Goal: Task Accomplishment & Management: Complete application form

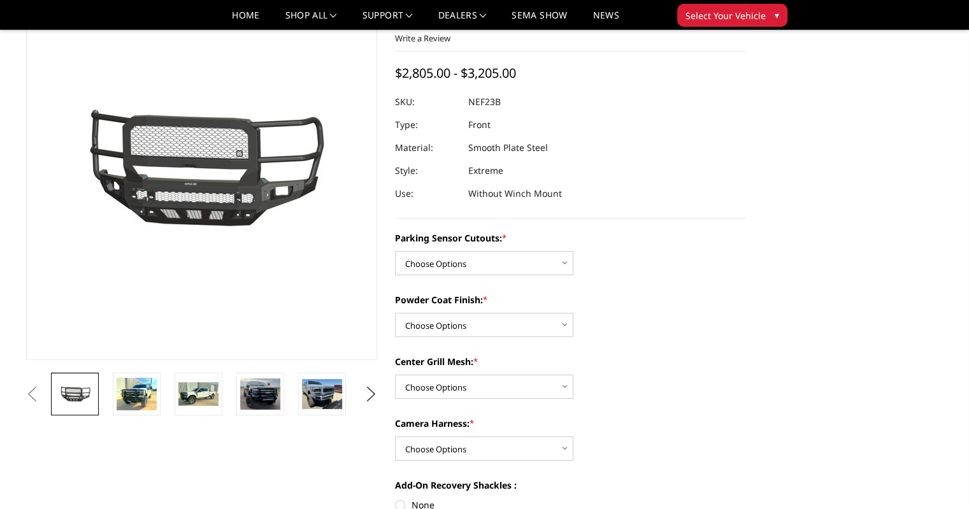
scroll to position [127, 0]
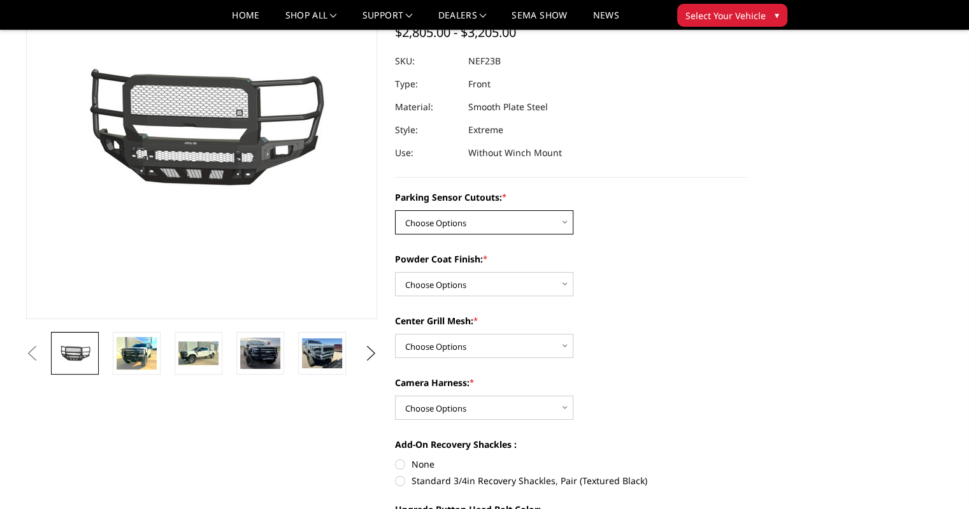
click at [554, 222] on select "Choose Options No - Without Parking Sensor Cutouts Yes - With Parking Sensor Cu…" at bounding box center [484, 222] width 178 height 24
select select "2583"
click at [395, 210] on select "Choose Options No - Without Parking Sensor Cutouts Yes - With Parking Sensor Cu…" at bounding box center [484, 222] width 178 height 24
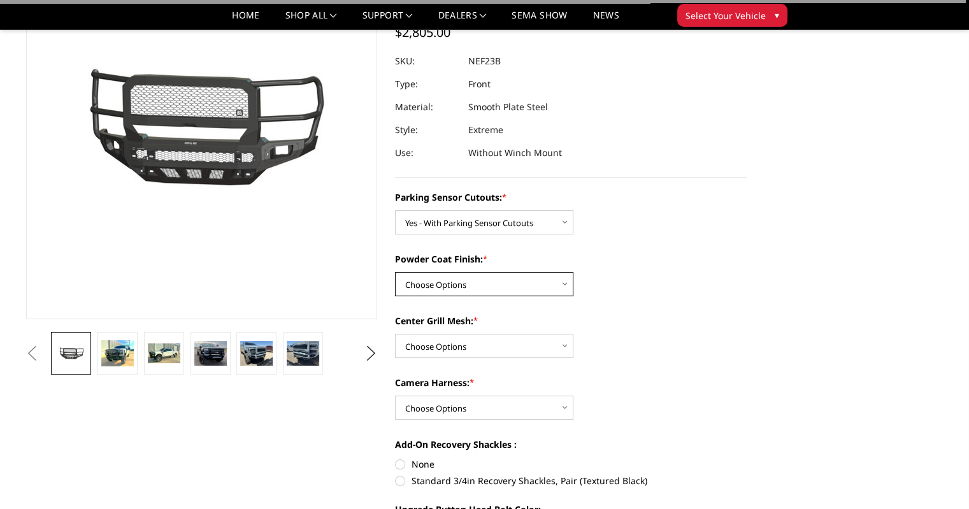
click at [539, 282] on select "Choose Options Bare Metal Textured Black Powder Coat" at bounding box center [484, 284] width 178 height 24
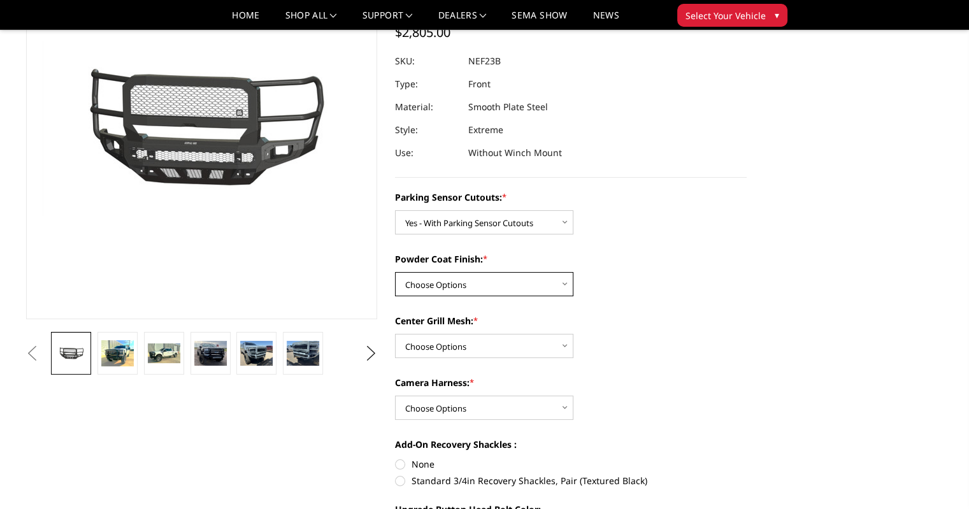
select select "2585"
click at [395, 272] on select "Choose Options Bare Metal Textured Black Powder Coat" at bounding box center [484, 284] width 178 height 24
click at [526, 351] on select "Choose Options With Center Grill Mesh Without Center Grill Mesh" at bounding box center [484, 346] width 178 height 24
select select "2586"
click at [395, 334] on select "Choose Options With Center Grill Mesh Without Center Grill Mesh" at bounding box center [484, 346] width 178 height 24
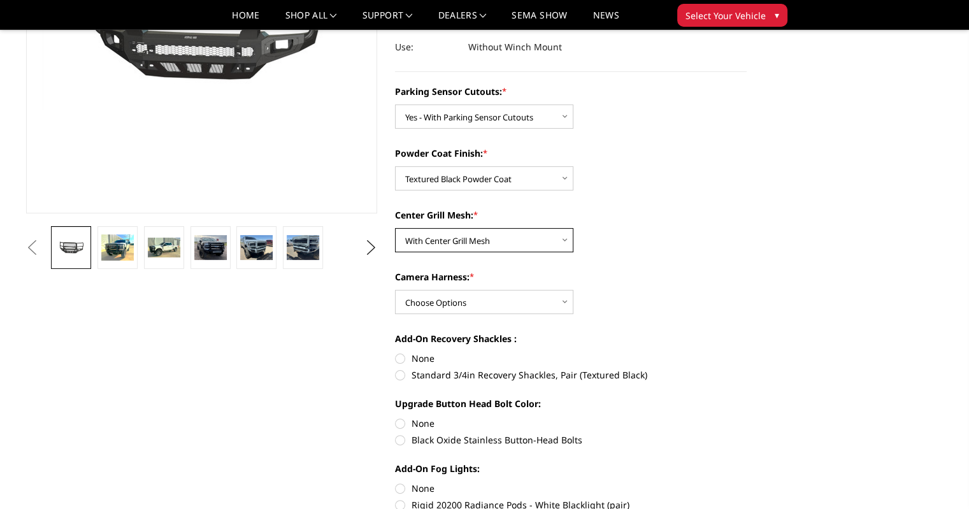
scroll to position [255, 0]
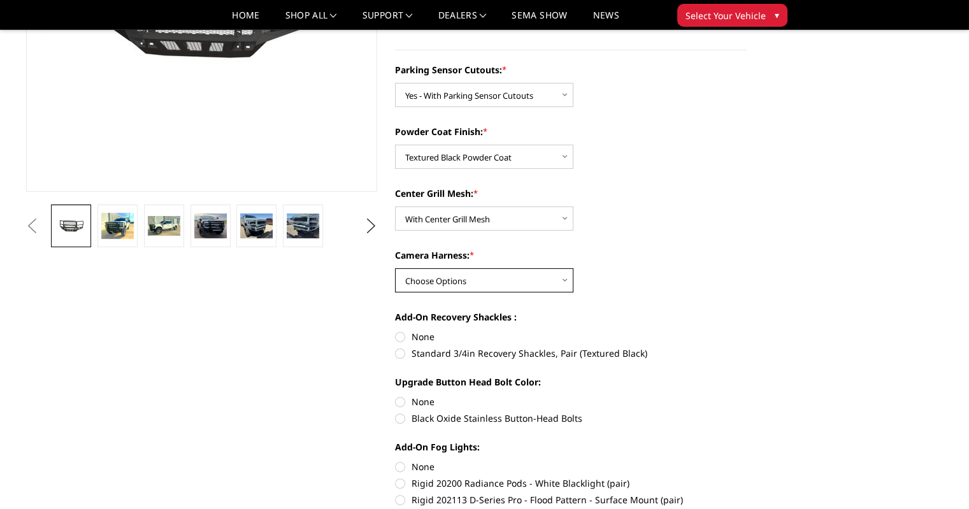
click at [501, 282] on select "Choose Options WITH Camera Harness WITHOUT Camera Harness" at bounding box center [484, 280] width 178 height 24
select select "2588"
click at [395, 268] on select "Choose Options WITH Camera Harness WITHOUT Camera Harness" at bounding box center [484, 280] width 178 height 24
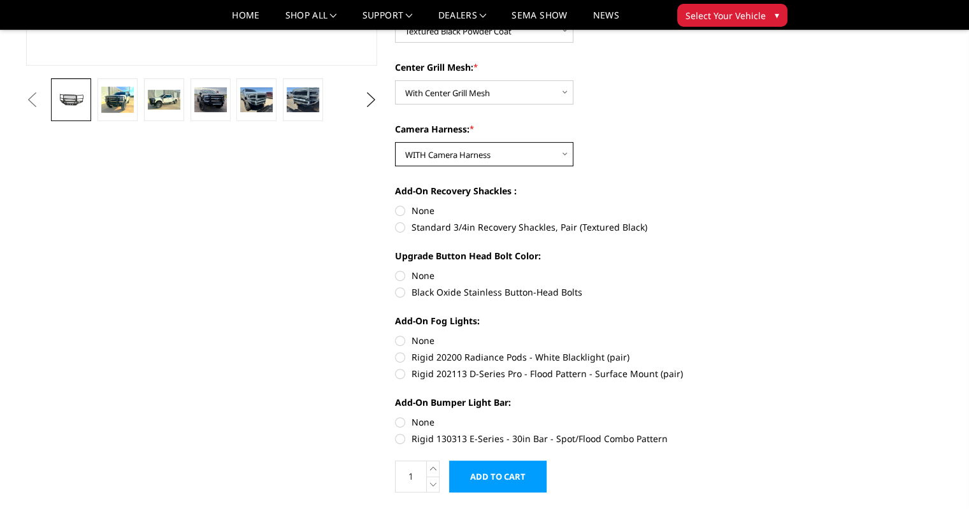
scroll to position [382, 0]
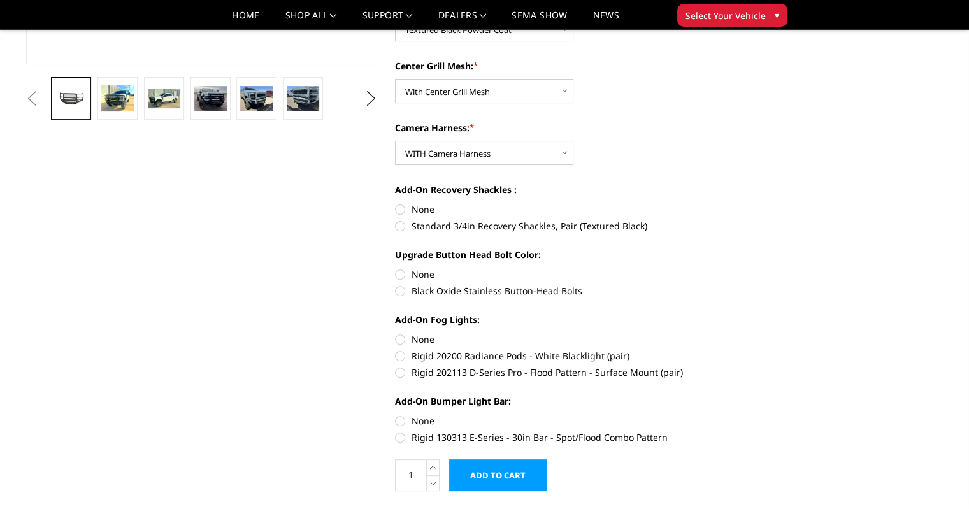
click at [403, 206] on label "None" at bounding box center [571, 209] width 352 height 13
click at [395, 203] on input "None" at bounding box center [395, 203] width 1 height 1
radio input "true"
click at [400, 292] on label "Black Oxide Stainless Button-Head Bolts" at bounding box center [571, 290] width 352 height 13
click at [746, 268] on input "Black Oxide Stainless Button-Head Bolts" at bounding box center [746, 267] width 1 height 1
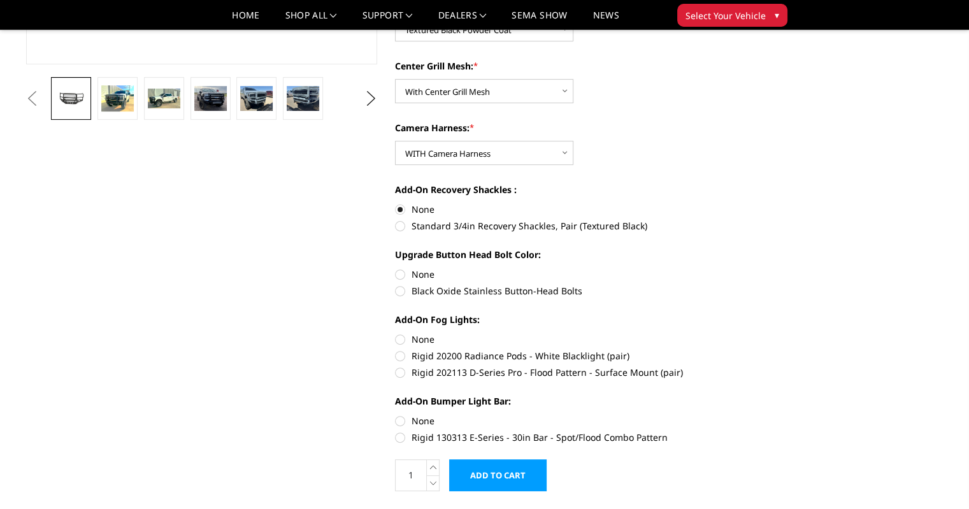
radio input "true"
click at [400, 341] on label "None" at bounding box center [571, 338] width 352 height 13
click at [395, 333] on input "None" at bounding box center [395, 332] width 1 height 1
radio input "true"
click at [400, 420] on label "None" at bounding box center [571, 420] width 352 height 13
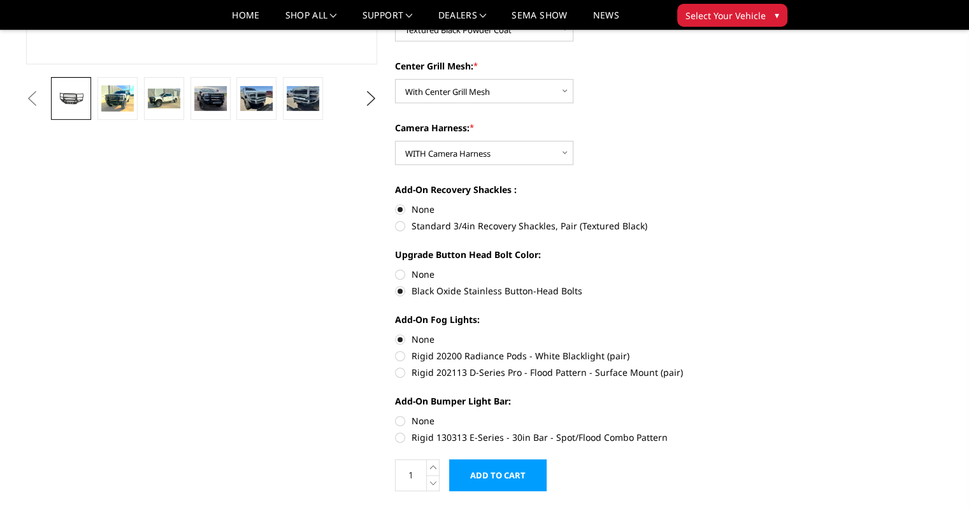
click at [395, 415] on input "None" at bounding box center [395, 414] width 1 height 1
radio input "true"
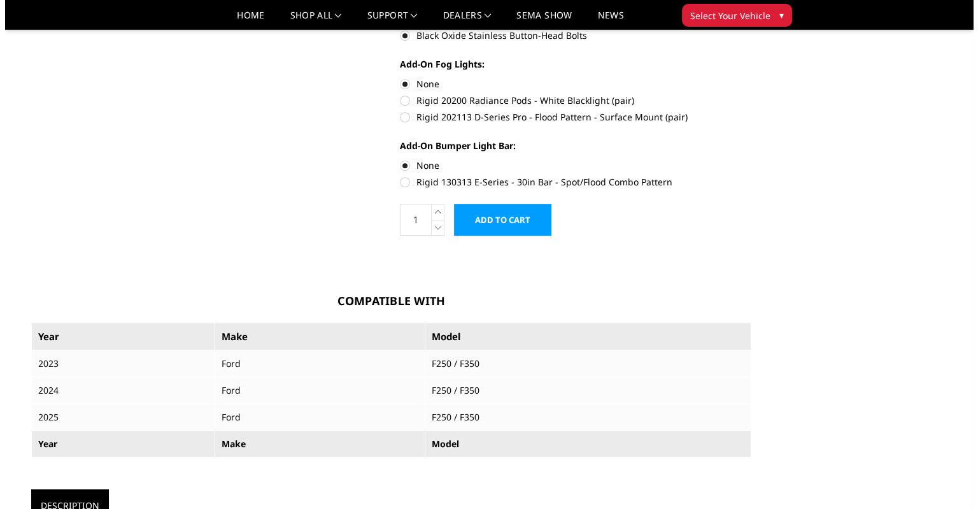
scroll to position [637, 0]
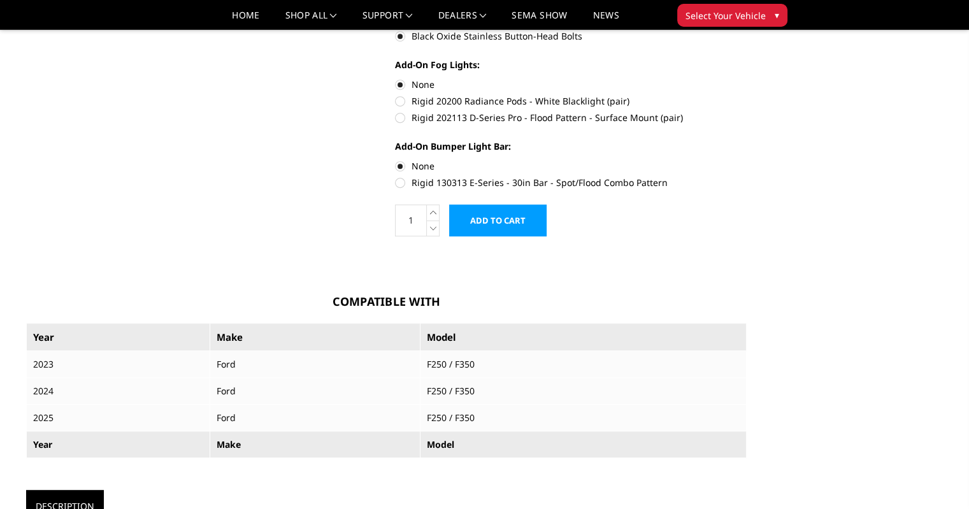
click at [502, 216] on input "Add to Cart" at bounding box center [497, 220] width 97 height 32
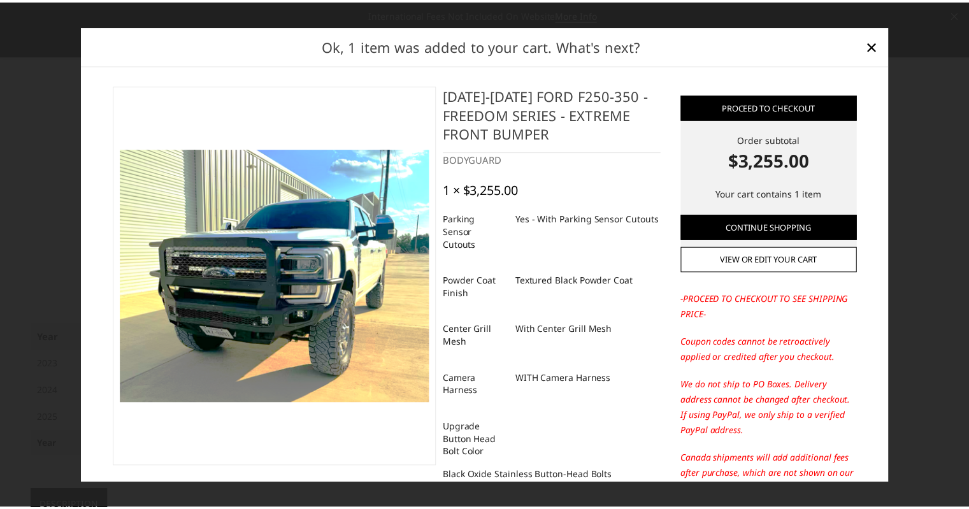
scroll to position [0, 0]
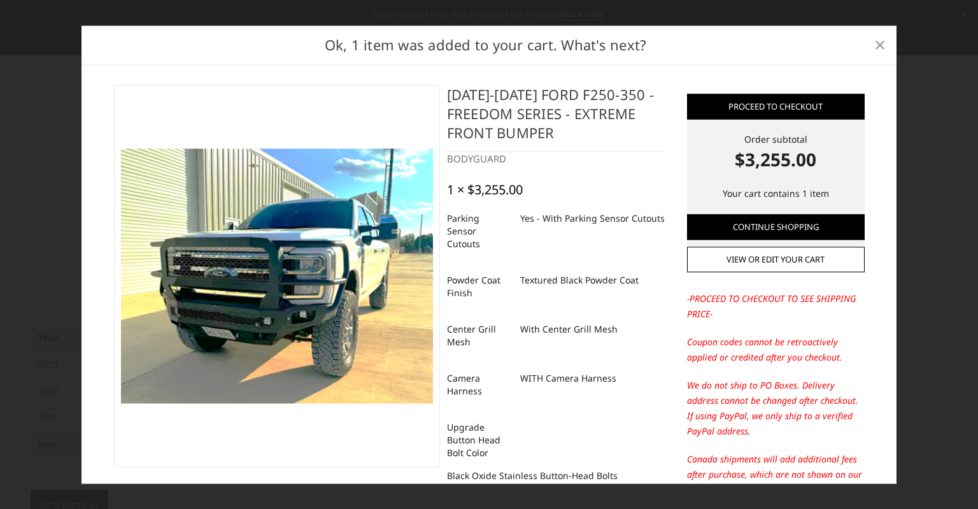
click at [879, 46] on span "×" at bounding box center [879, 44] width 11 height 27
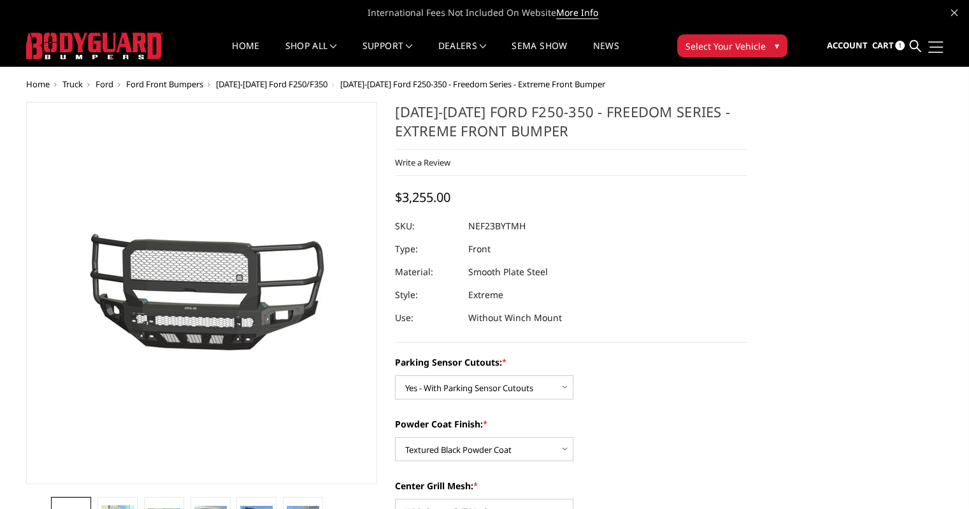
click at [939, 48] on link at bounding box center [934, 46] width 18 height 13
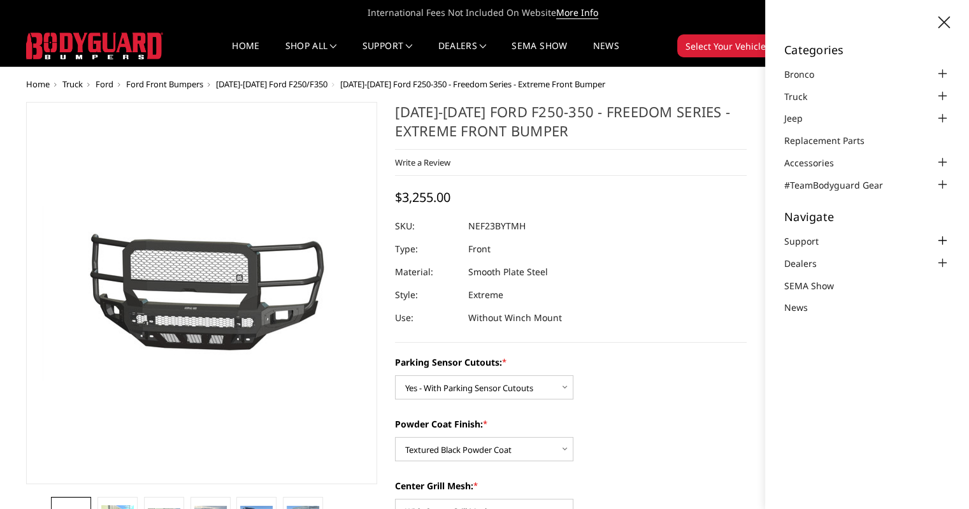
click at [943, 239] on div at bounding box center [941, 240] width 15 height 15
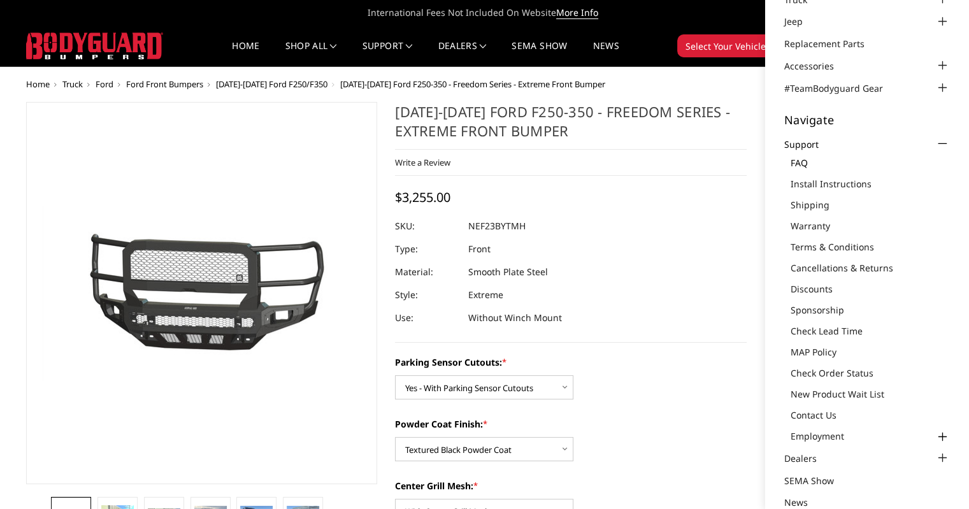
scroll to position [115, 0]
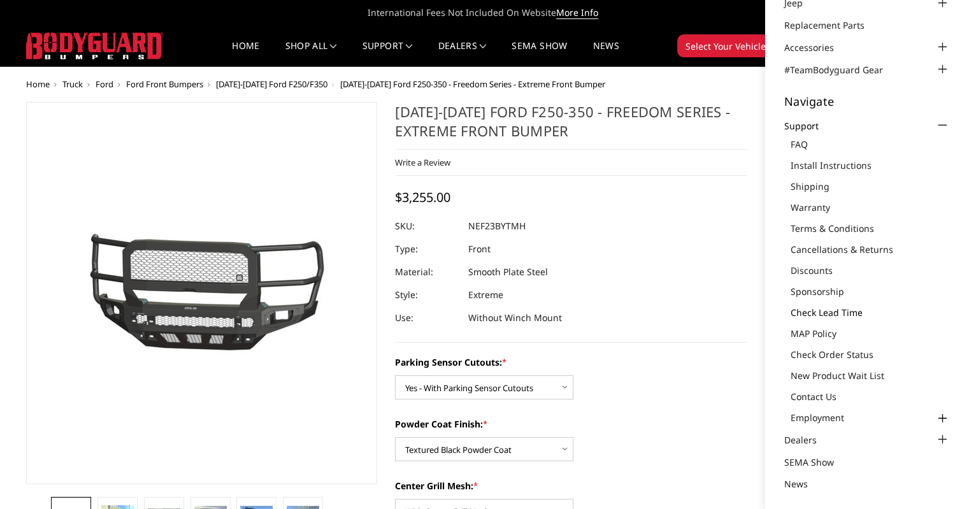
click at [830, 310] on link "Check Lead Time" at bounding box center [869, 312] width 159 height 13
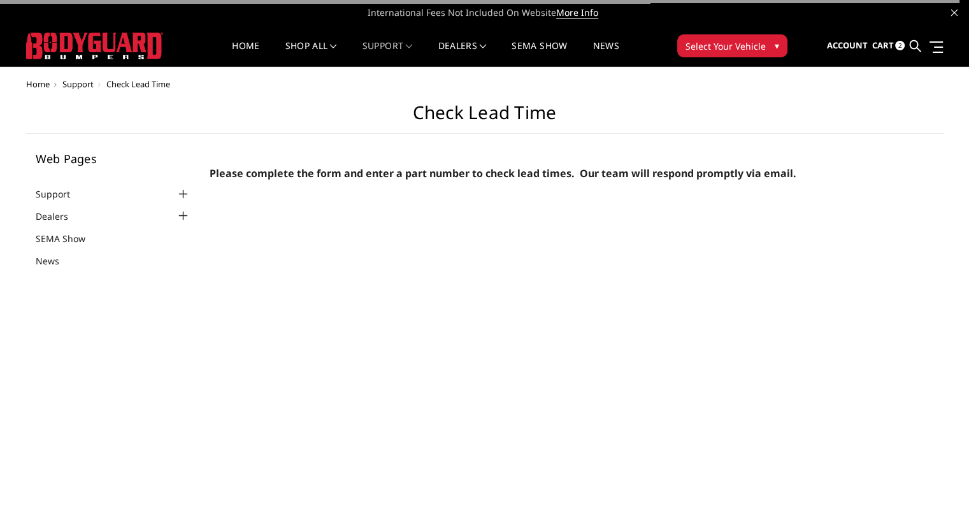
select select "US"
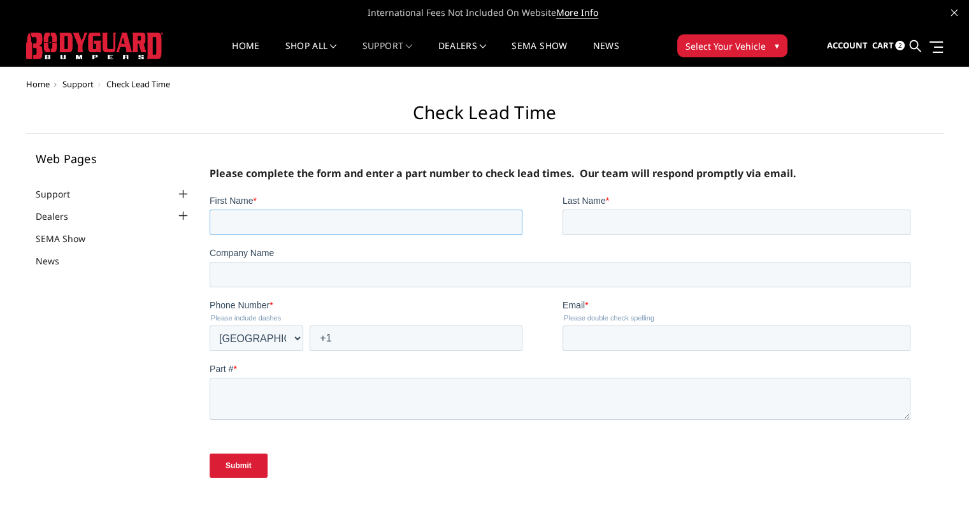
click at [288, 218] on input "First Name *" at bounding box center [366, 221] width 313 height 25
type input "[PERSON_NAME]"
type input "[EMAIL_ADDRESS][DOMAIN_NAME]"
click at [290, 404] on textarea "Part # *" at bounding box center [560, 398] width 701 height 42
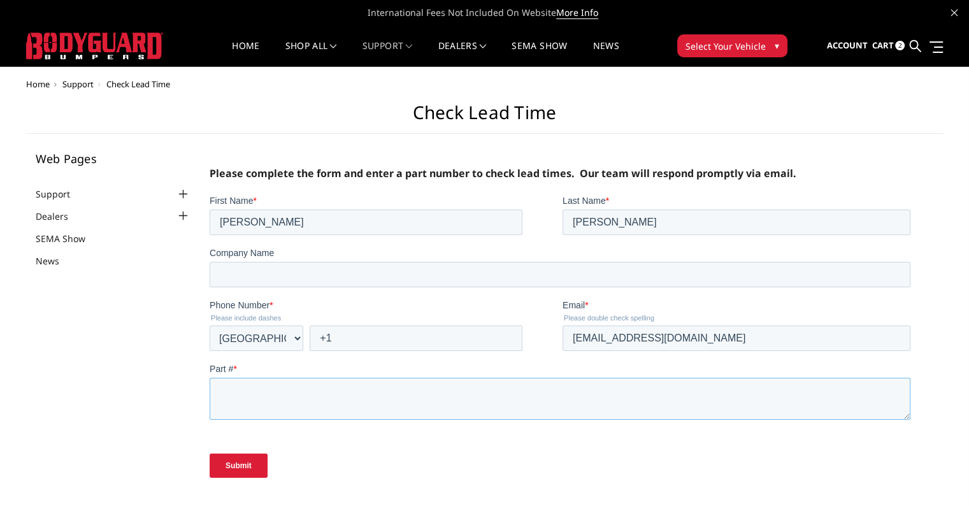
paste textarea "NEF23BYTMH"
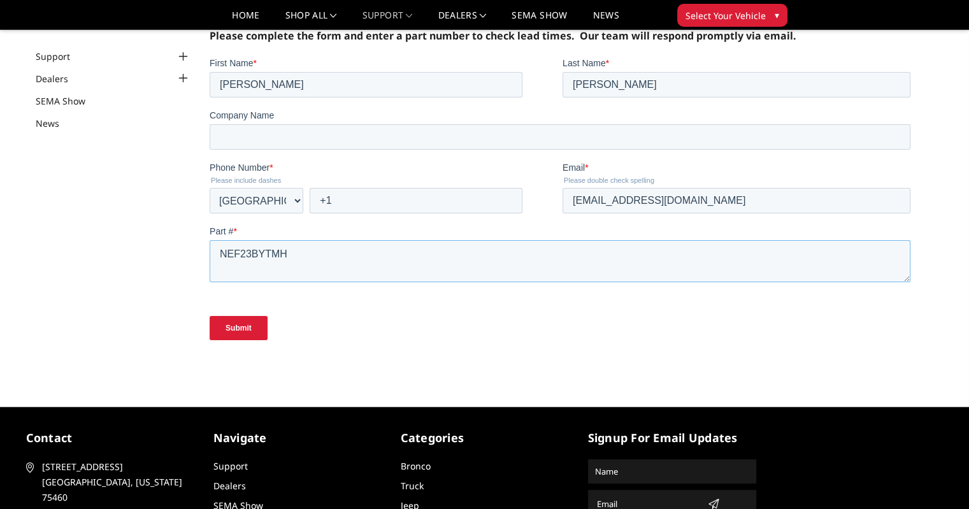
scroll to position [64, 0]
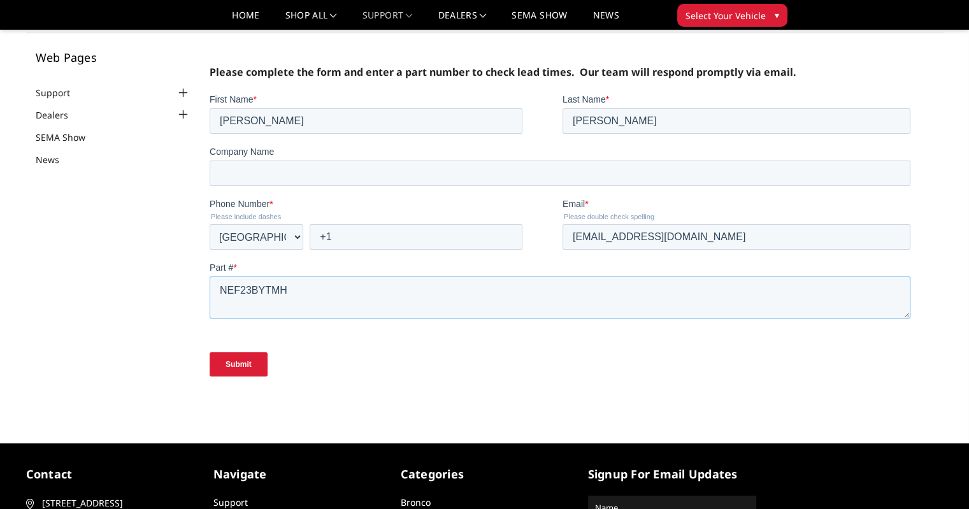
click at [220, 289] on textarea "NEF23BYTMH" at bounding box center [560, 297] width 701 height 42
paste textarea "BODYGUARD Freedom Extreme Front Bumper"
type textarea "BODYGUARD Freedom Extreme Front Bumper NEF23BYTMH"
click at [246, 368] on input "Submit" at bounding box center [239, 364] width 58 height 24
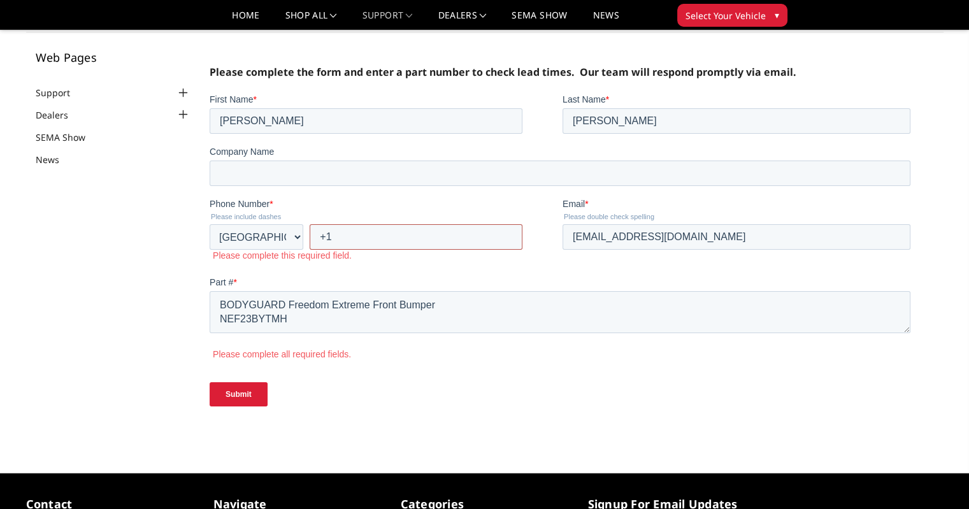
click at [355, 233] on input "+1" at bounding box center [416, 236] width 213 height 25
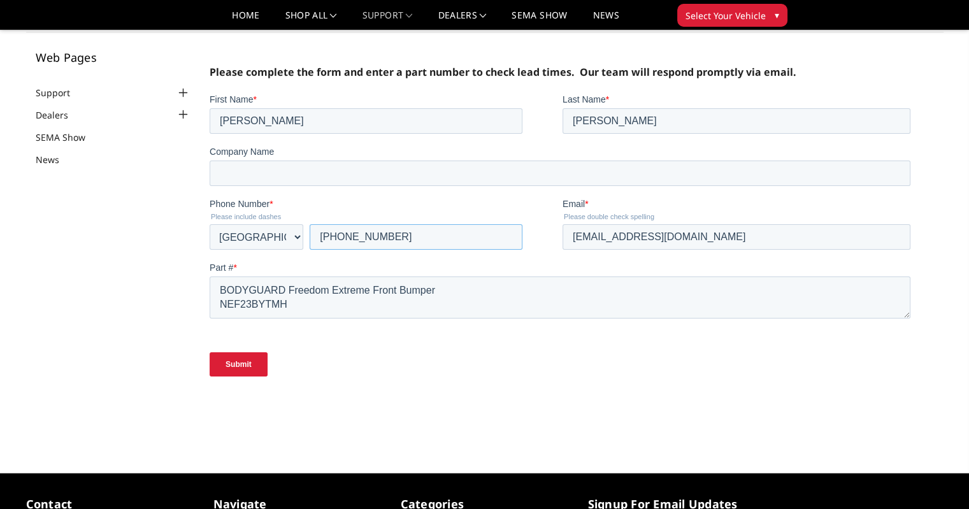
type input "[PHONE_NUMBER]"
click at [234, 364] on input "Submit" at bounding box center [239, 364] width 58 height 24
